Goal: Information Seeking & Learning: Learn about a topic

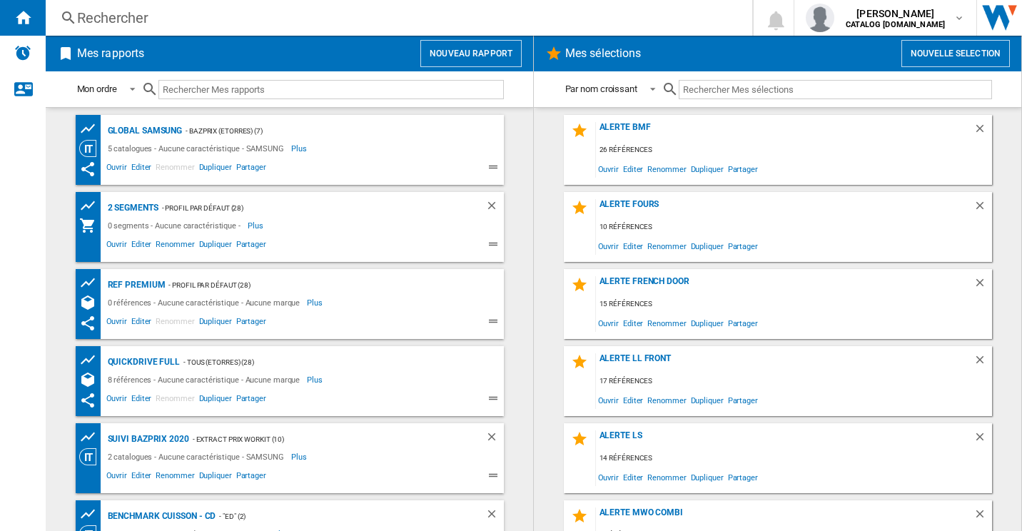
click at [133, 16] on div "Rechercher" at bounding box center [396, 18] width 638 height 20
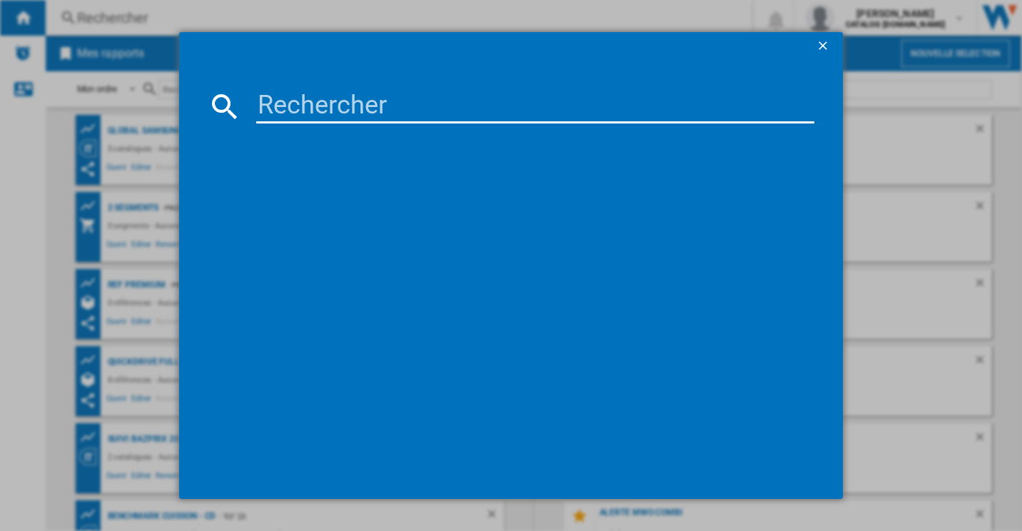
click at [352, 93] on input at bounding box center [535, 106] width 559 height 34
paste input "RL481N4BIE"
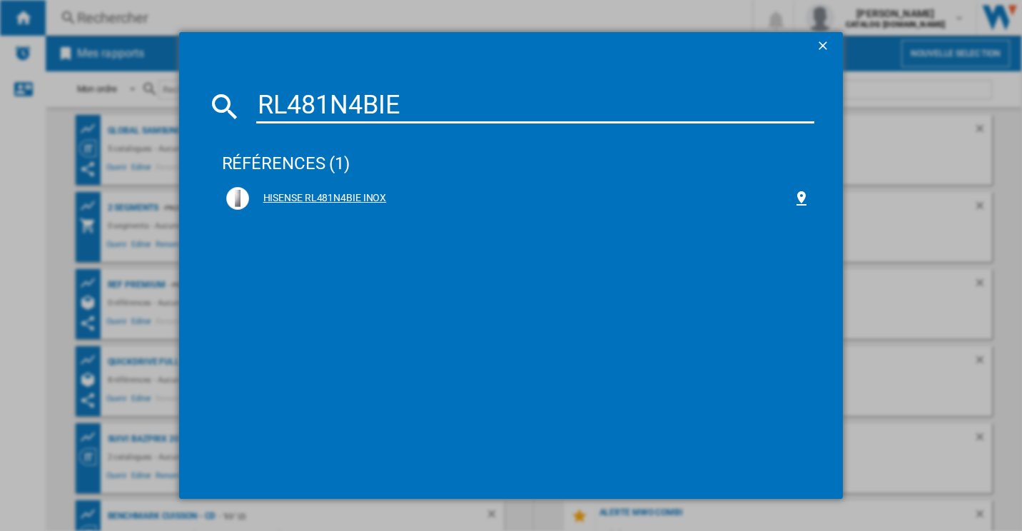
type input "RL481N4BIE"
click at [313, 198] on div "HISENSE RL481N4BIE INOX" at bounding box center [521, 198] width 545 height 14
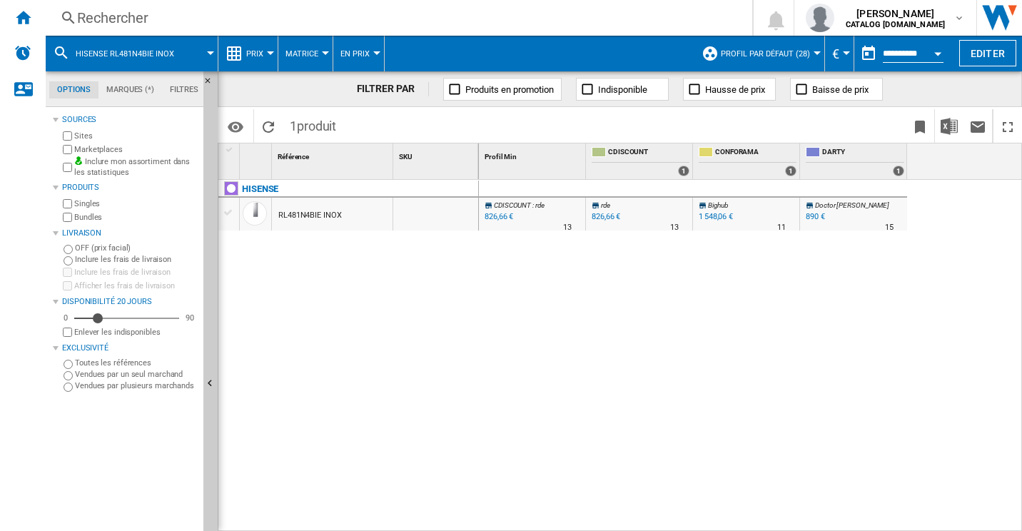
click at [239, 47] on ng-md-icon at bounding box center [234, 53] width 17 height 17
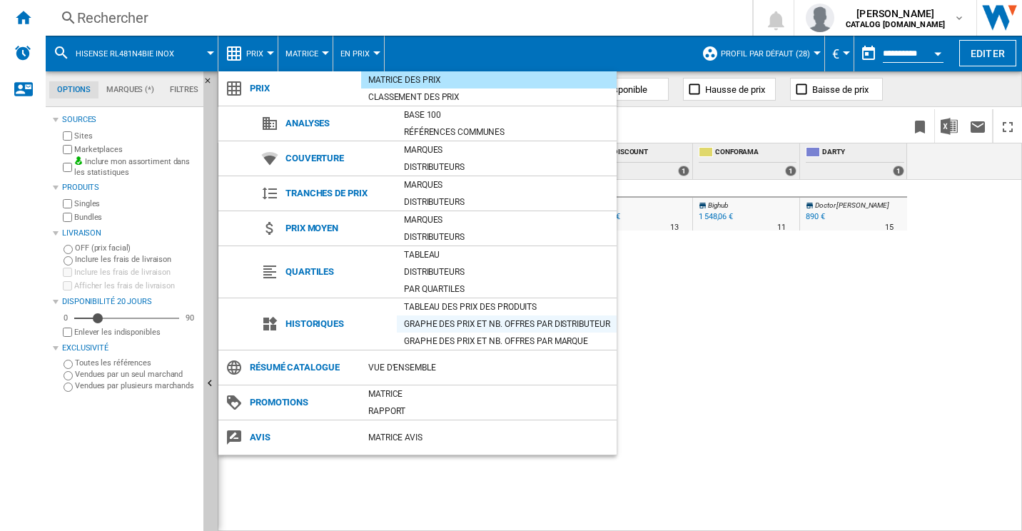
click at [476, 320] on div "Graphe des prix et nb. offres par distributeur" at bounding box center [507, 324] width 220 height 14
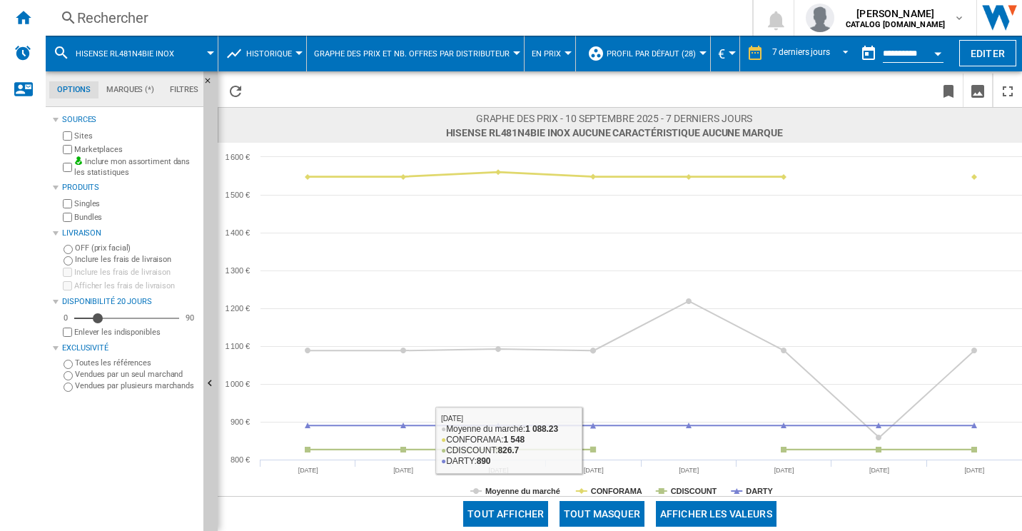
click at [625, 511] on button "Tout masquer" at bounding box center [601, 514] width 85 height 26
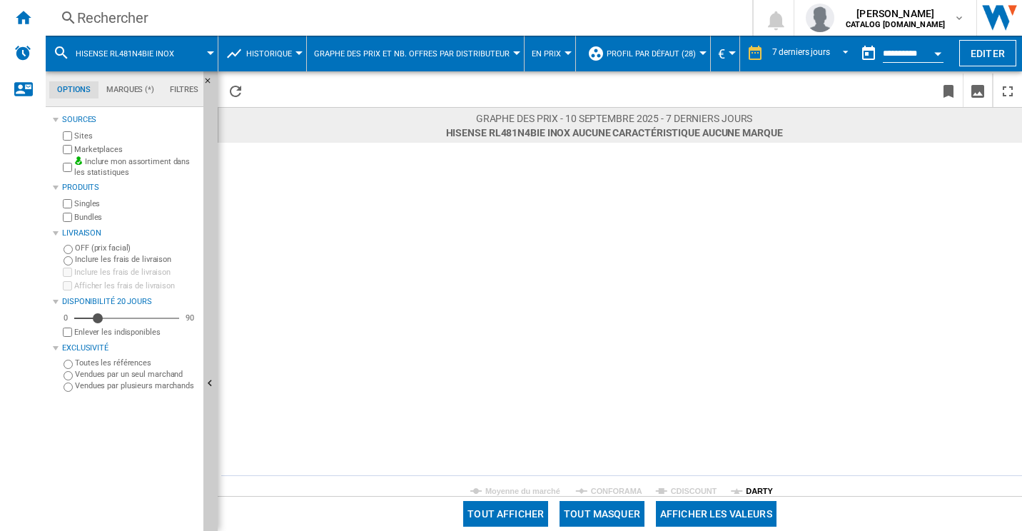
click at [761, 489] on tspan "DARTY" at bounding box center [759, 491] width 27 height 9
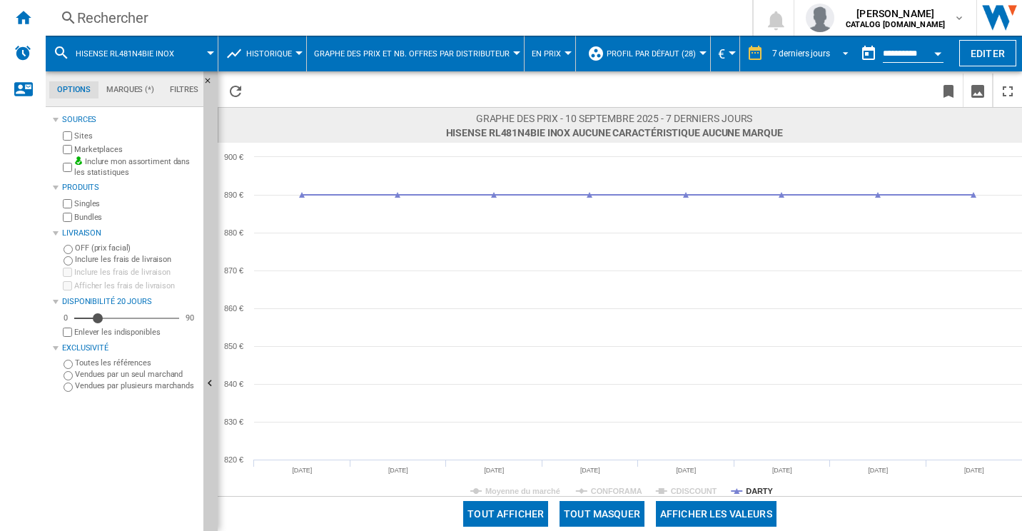
click at [828, 54] on md-select-value "7 derniers jours" at bounding box center [812, 53] width 83 height 21
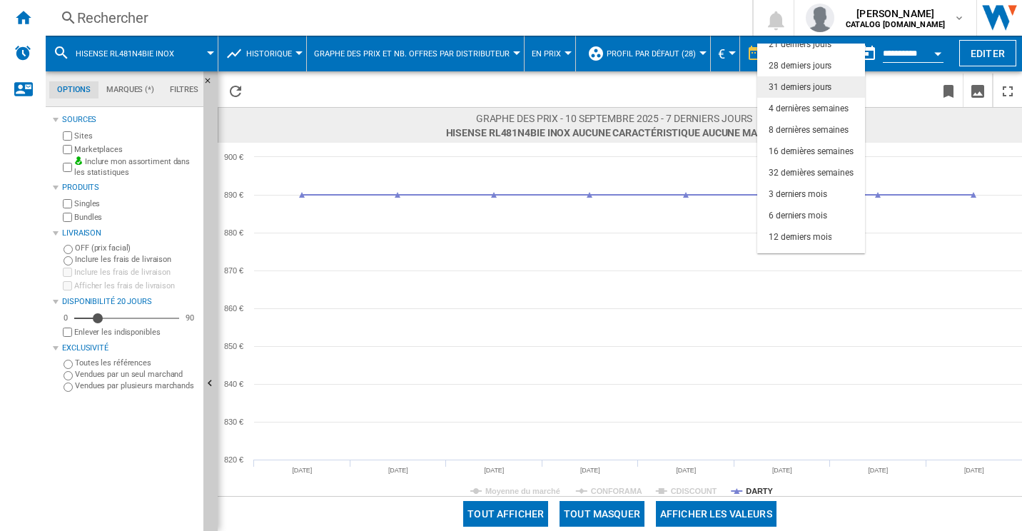
scroll to position [76, 0]
click at [815, 207] on md-option "6 derniers mois" at bounding box center [811, 213] width 108 height 21
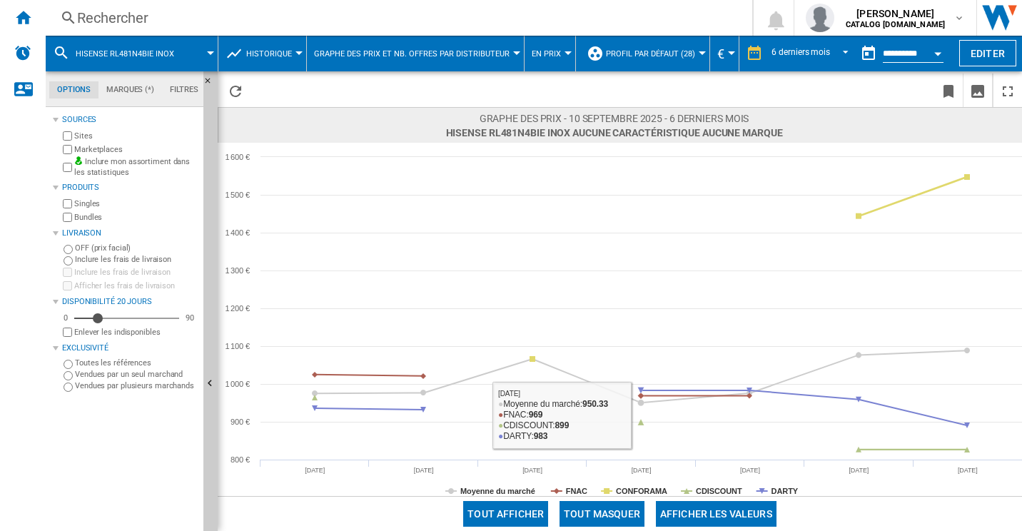
click at [619, 505] on button "Tout masquer" at bounding box center [601, 514] width 85 height 26
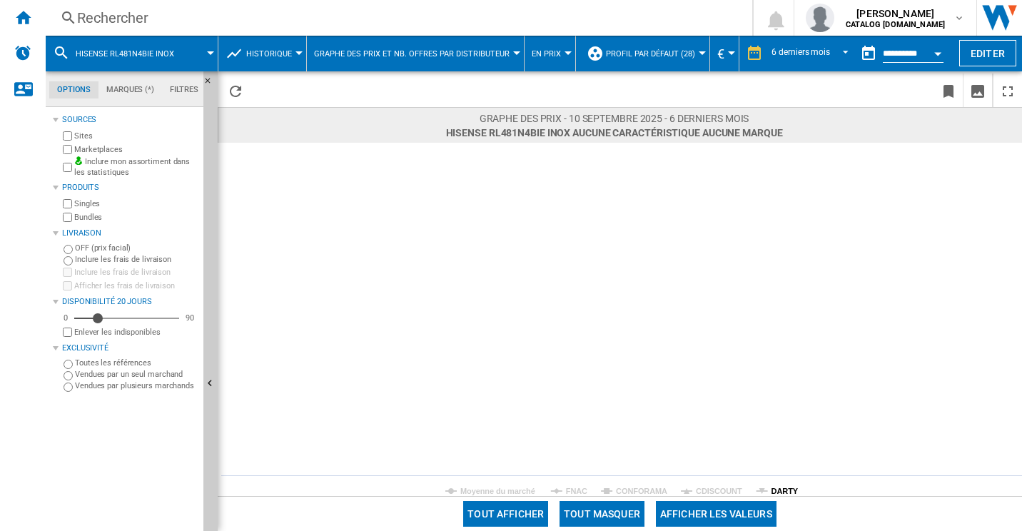
click at [776, 490] on tspan "DARTY" at bounding box center [784, 491] width 27 height 9
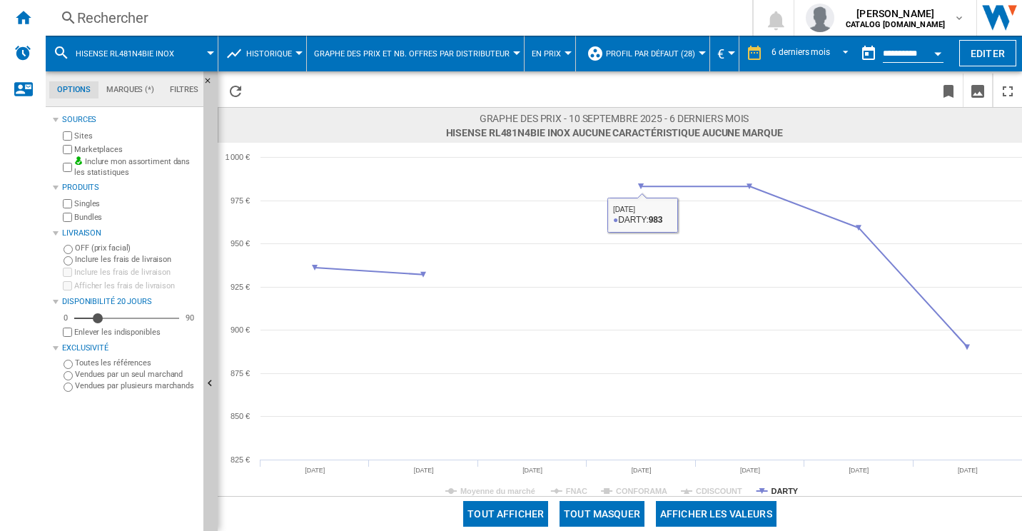
click at [637, 481] on rect at bounding box center [620, 319] width 804 height 353
click at [641, 485] on rect at bounding box center [620, 319] width 804 height 353
click at [646, 490] on tspan "CONFORAMA" at bounding box center [641, 491] width 51 height 9
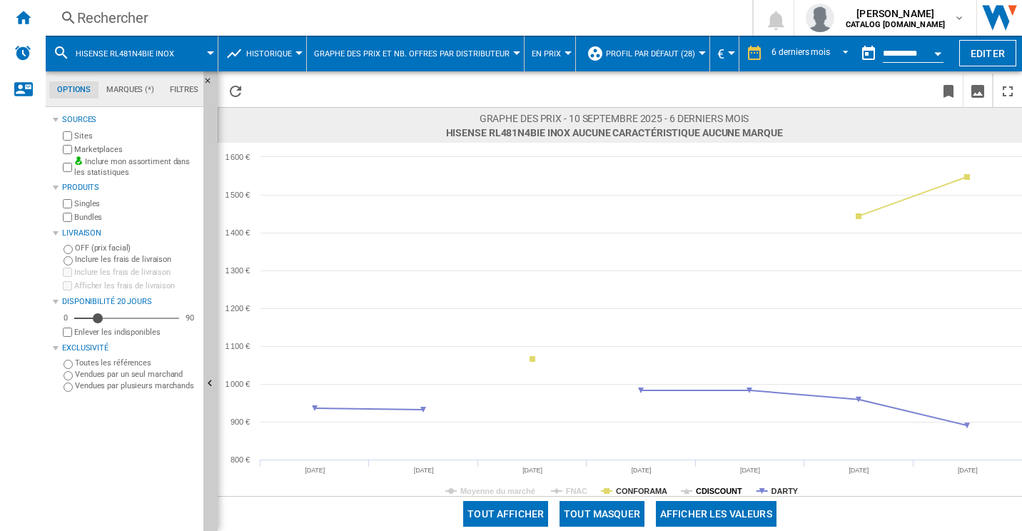
click at [719, 487] on tspan "CDISCOUNT" at bounding box center [719, 491] width 46 height 9
click at [572, 487] on tspan "FNAC" at bounding box center [576, 491] width 21 height 9
click at [590, 509] on button "Tout masquer" at bounding box center [601, 514] width 85 height 26
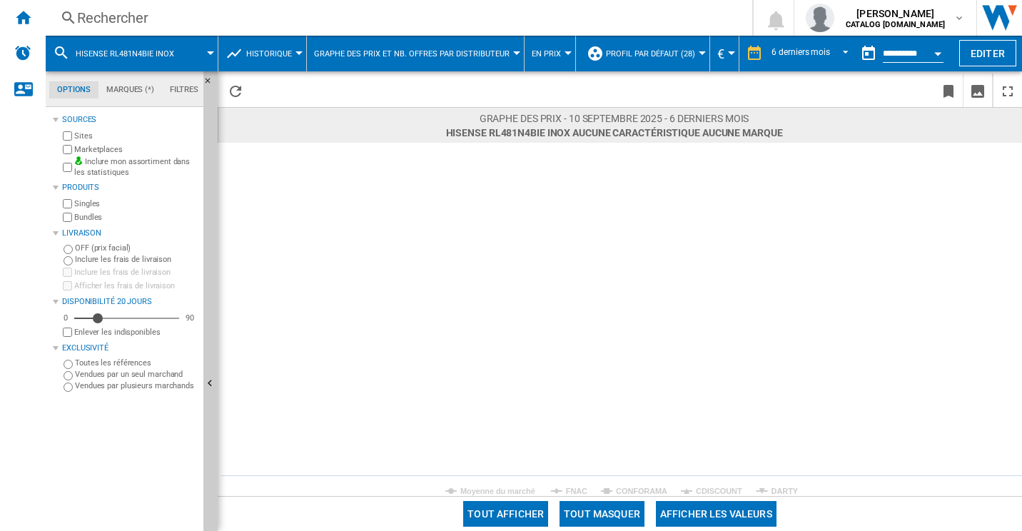
click at [627, 482] on rect at bounding box center [620, 319] width 804 height 353
click at [630, 487] on tspan "CONFORAMA" at bounding box center [641, 491] width 51 height 9
click at [715, 487] on tspan "CDISCOUNT" at bounding box center [719, 491] width 46 height 9
click at [563, 485] on rect at bounding box center [620, 319] width 804 height 353
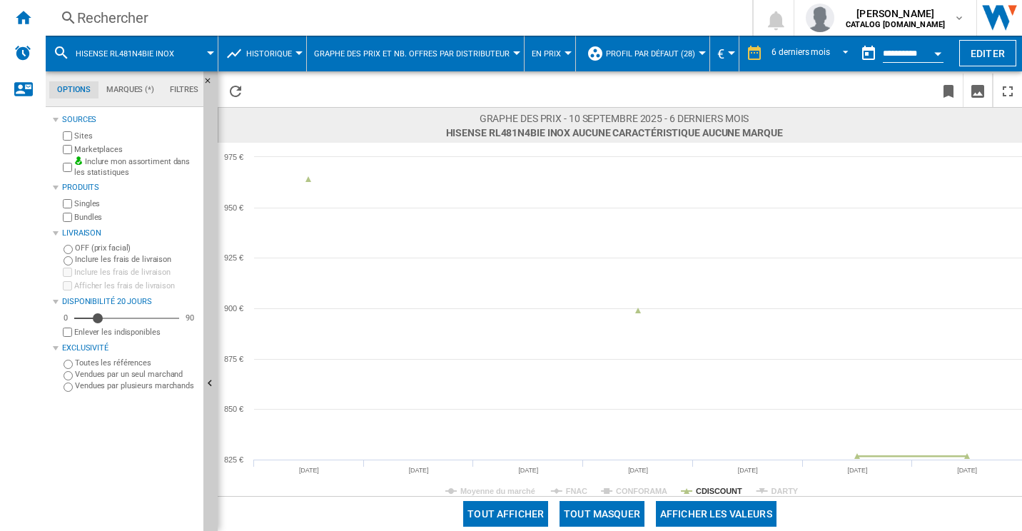
click at [771, 487] on tspan "DARTY" at bounding box center [784, 491] width 27 height 9
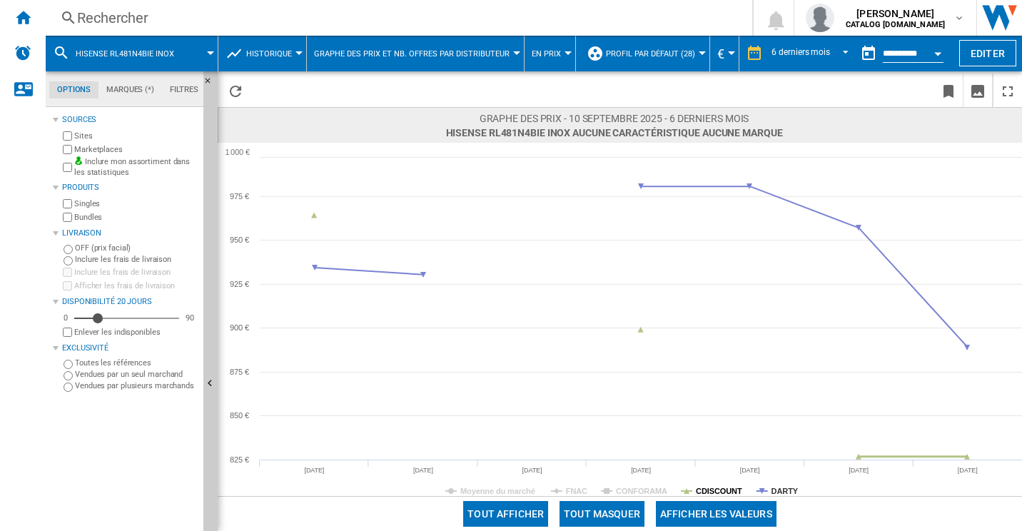
click at [716, 491] on tspan "CDISCOUNT" at bounding box center [719, 491] width 46 height 9
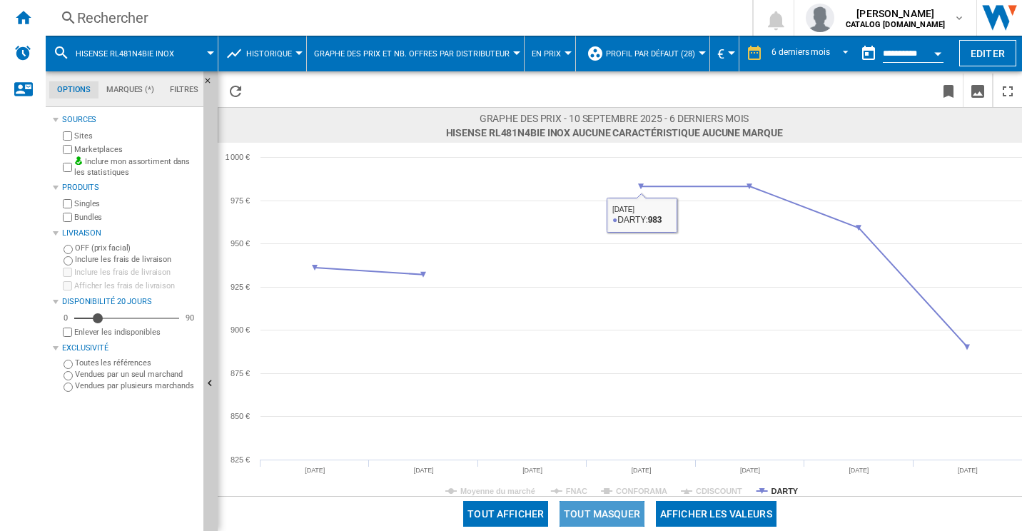
click at [598, 506] on button "Tout masquer" at bounding box center [601, 514] width 85 height 26
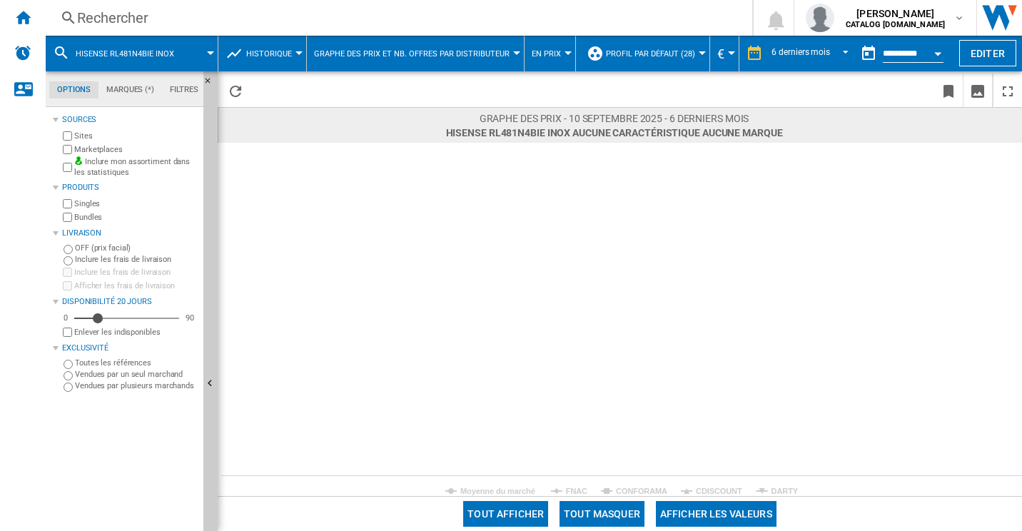
click at [700, 494] on tspan "CDISCOUNT" at bounding box center [719, 491] width 46 height 9
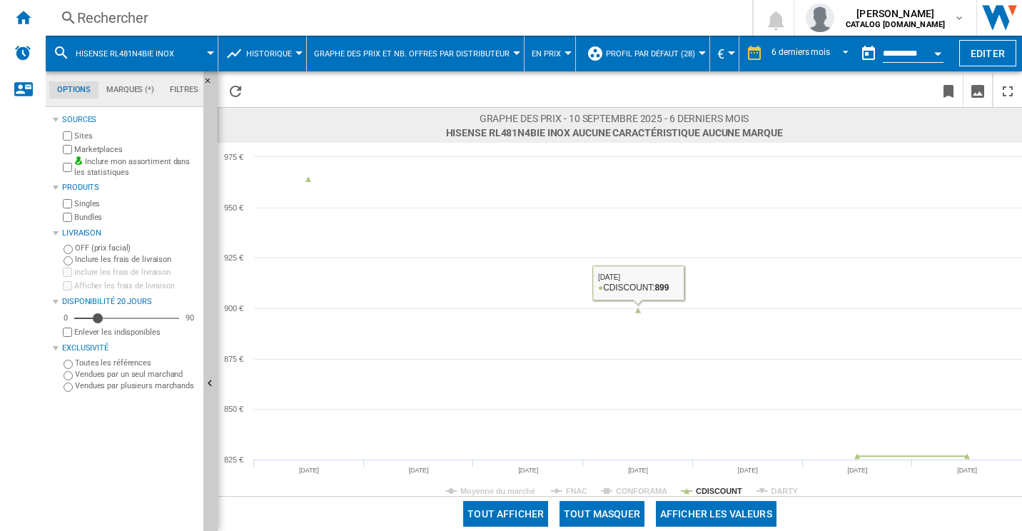
click at [589, 505] on button "Tout masquer" at bounding box center [601, 514] width 85 height 26
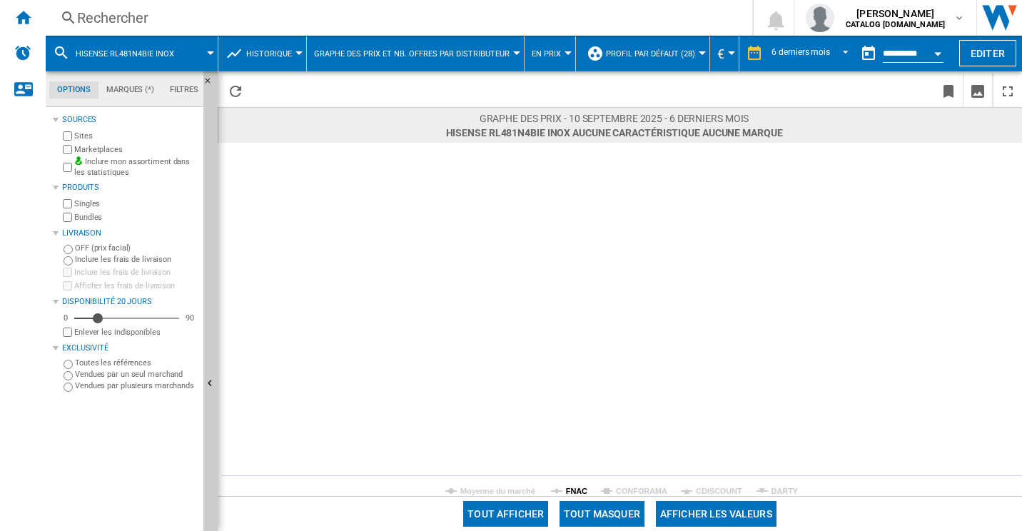
click at [570, 487] on tspan "FNAC" at bounding box center [576, 491] width 21 height 9
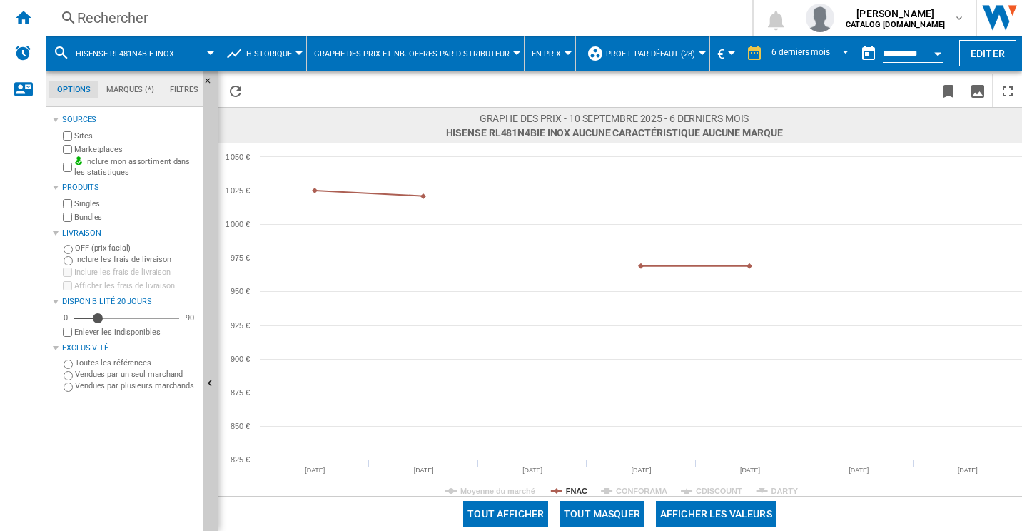
click at [576, 484] on rect at bounding box center [620, 319] width 804 height 353
click at [576, 485] on rect at bounding box center [620, 319] width 804 height 353
click at [263, 33] on div "Rechercher Rechercher 0 sofiane mahraoui CATALOG SAMSUNG.FR CATALOG SAMSUNG.FR …" at bounding box center [534, 18] width 976 height 36
click at [245, 19] on div "Rechercher" at bounding box center [396, 18] width 638 height 20
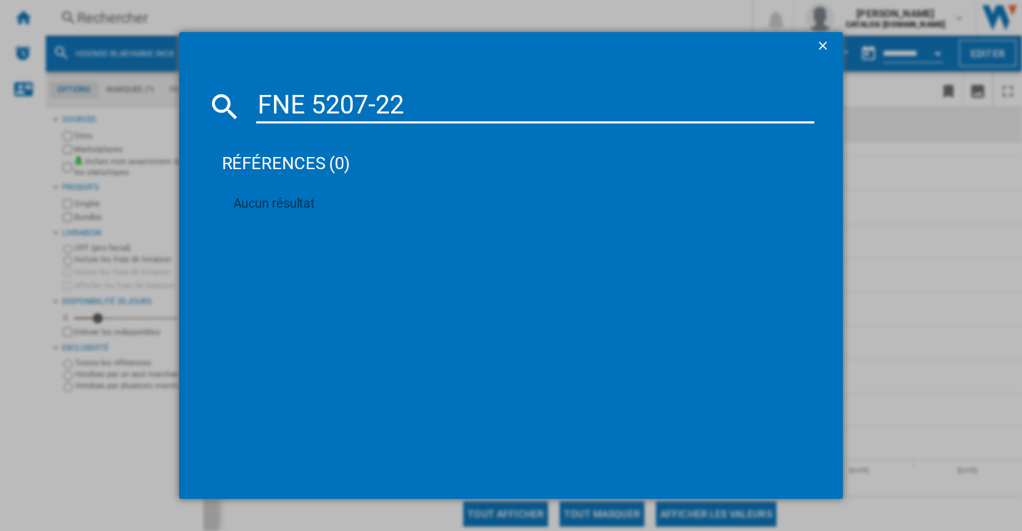
click at [316, 96] on input "FNE 5207-22" at bounding box center [535, 106] width 559 height 34
click at [316, 96] on input "FNE520722" at bounding box center [535, 106] width 559 height 34
type input "FNE520722"
